Goal: Task Accomplishment & Management: Use online tool/utility

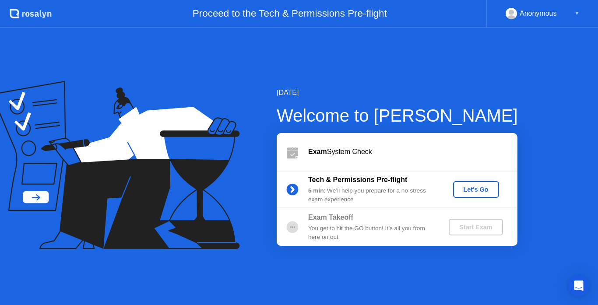
click at [479, 186] on div "Let's Go" at bounding box center [476, 189] width 39 height 7
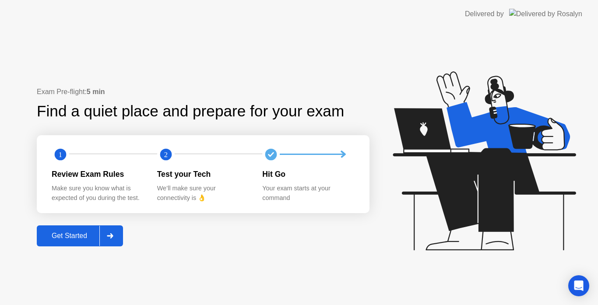
click at [75, 238] on div "Get Started" at bounding box center [69, 236] width 60 height 8
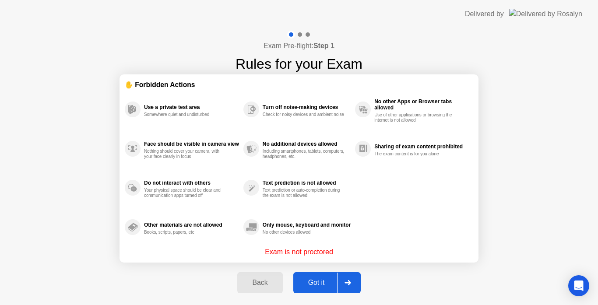
click at [321, 279] on div "Got it" at bounding box center [316, 283] width 41 height 8
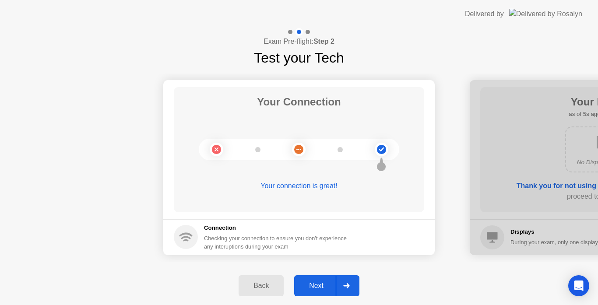
click at [306, 282] on div "Next" at bounding box center [316, 286] width 39 height 8
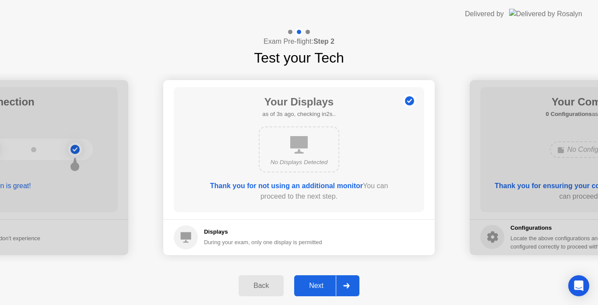
click at [312, 287] on div "Next" at bounding box center [316, 286] width 39 height 8
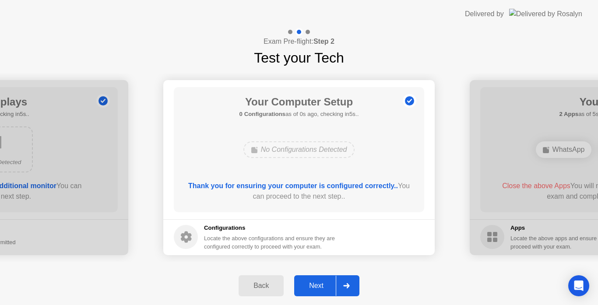
click at [312, 294] on button "Next" at bounding box center [326, 285] width 65 height 21
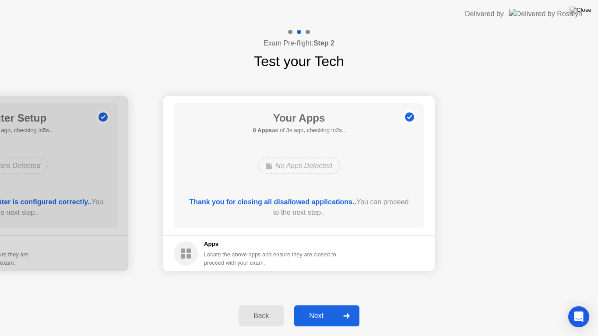
click at [320, 305] on div "Next" at bounding box center [316, 316] width 39 height 8
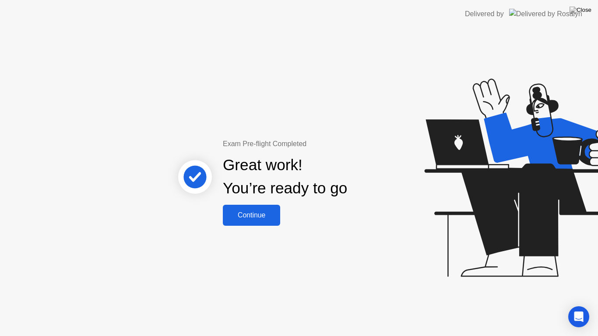
click at [259, 216] on div "Continue" at bounding box center [251, 215] width 52 height 8
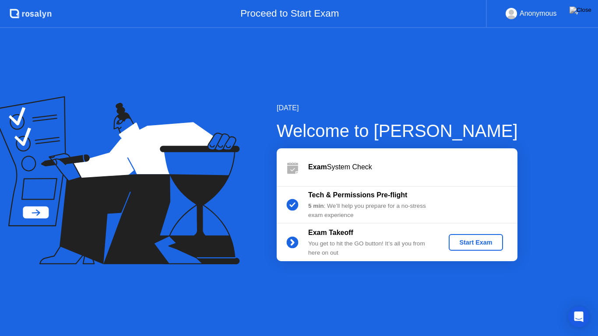
click at [465, 305] on div "[DATE] Welcome to [PERSON_NAME] Exam System Check Tech & Permissions Pre-flight…" at bounding box center [299, 182] width 598 height 308
drag, startPoint x: 380, startPoint y: 12, endPoint x: 376, endPoint y: 41, distance: 29.2
click at [376, 41] on app-layout-with-header ".st0{fill:#f0f8ff;} .st1{fill:#d4e3ff;} .st2{fill:#b4c2ff;} background Proceed …" at bounding box center [299, 168] width 598 height 336
click at [475, 245] on div "Start Exam" at bounding box center [475, 242] width 47 height 7
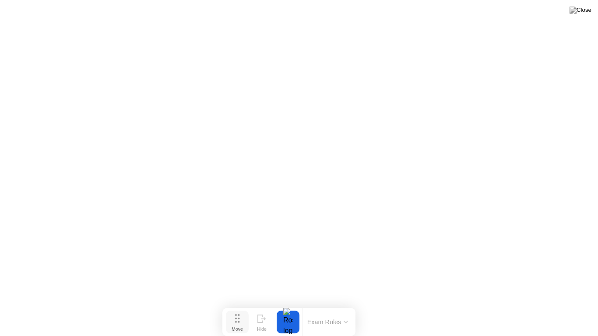
drag, startPoint x: 250, startPoint y: 319, endPoint x: 240, endPoint y: 320, distance: 10.2
click at [240, 305] on button "Move" at bounding box center [237, 322] width 23 height 23
click at [289, 305] on div at bounding box center [288, 322] width 18 height 23
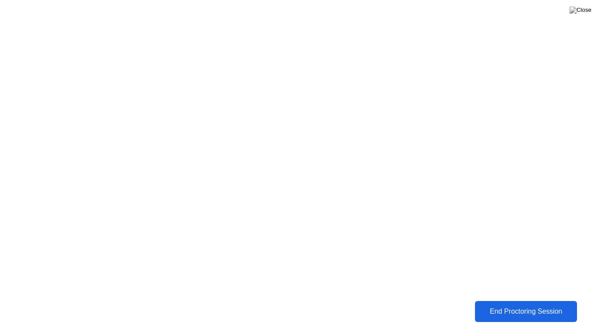
click at [513, 305] on div "End Proctoring Session" at bounding box center [526, 312] width 97 height 8
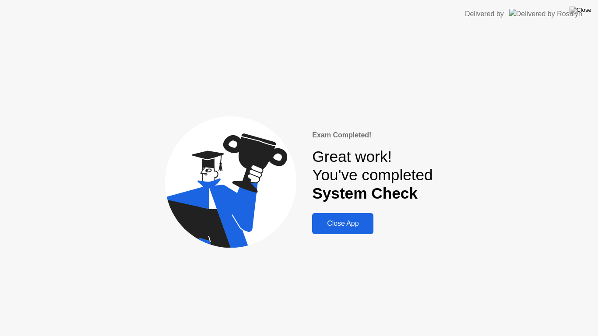
click at [402, 238] on div "Exam Completed! Great work! You've completed System Check Close App" at bounding box center [299, 182] width 598 height 308
click at [359, 229] on button "Close App" at bounding box center [342, 223] width 61 height 21
